Goal: Check status: Check status

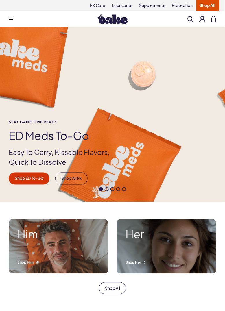
click at [204, 18] on button at bounding box center [202, 19] width 6 height 6
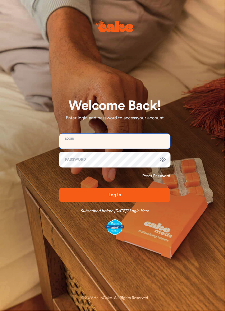
click at [139, 141] on input "email" at bounding box center [114, 141] width 111 height 15
click at [137, 141] on input "email" at bounding box center [114, 141] width 111 height 15
type input "**********"
click at [128, 137] on input "email" at bounding box center [114, 141] width 111 height 15
type input "**********"
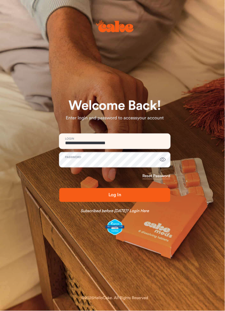
click at [118, 199] on button "Log In" at bounding box center [114, 195] width 111 height 14
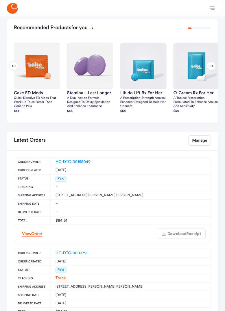
scroll to position [224, 0]
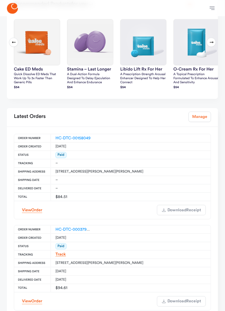
click at [203, 117] on link "Manage" at bounding box center [199, 116] width 23 height 10
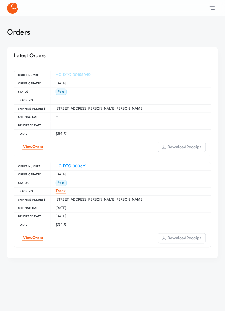
click at [89, 75] on link "HC-DTC-00158049" at bounding box center [72, 75] width 35 height 4
click at [86, 164] on link "HC-DTC-00037967" at bounding box center [73, 166] width 36 height 4
